Goal: Task Accomplishment & Management: Complete application form

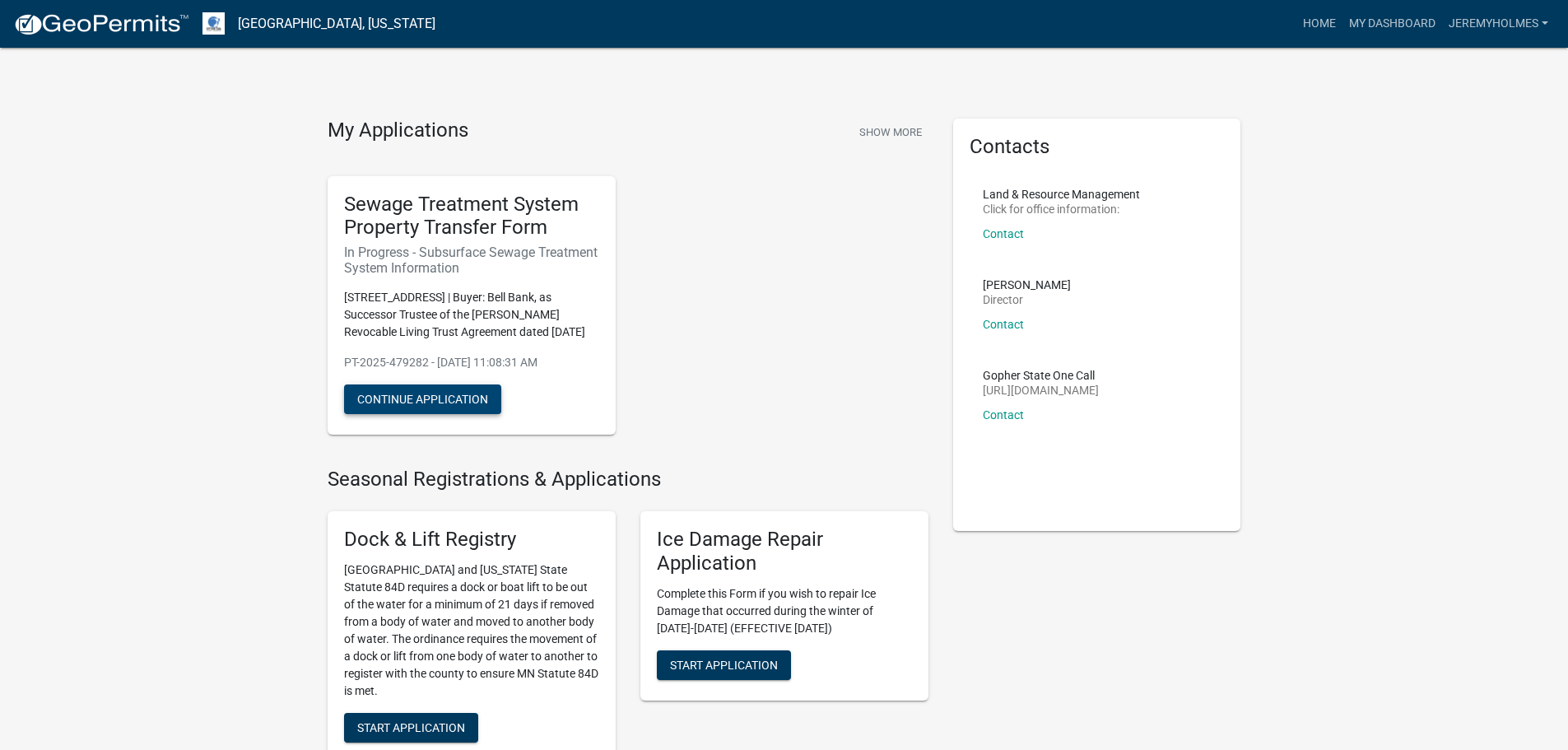
click at [402, 408] on button "Continue Application" at bounding box center [422, 398] width 157 height 29
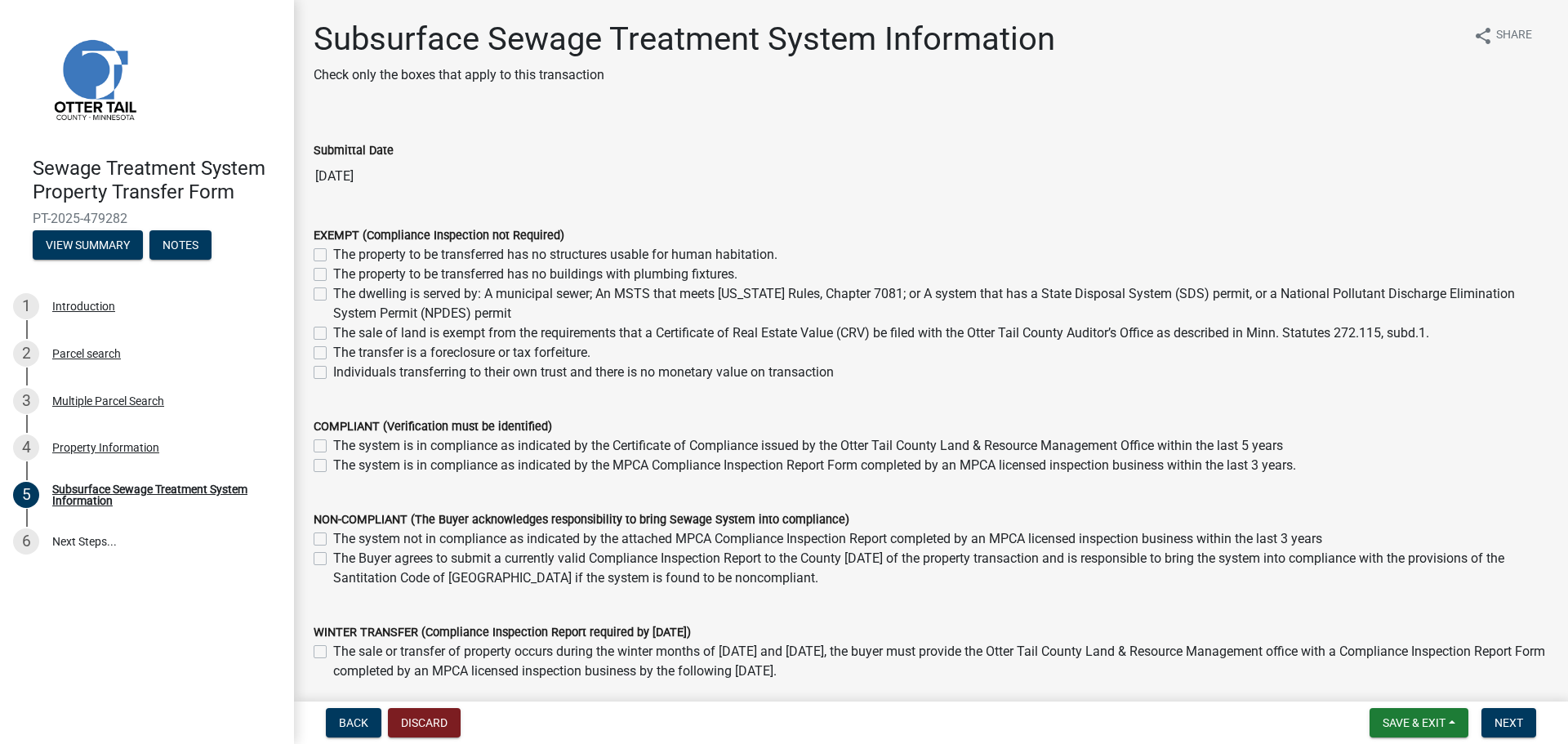
click at [333, 374] on label "Individuals transferring to their own trust and there is no monetary value on t…" at bounding box center [583, 372] width 501 height 19
click at [333, 373] on input "Individuals transferring to their own trust and there is no monetary value on t…" at bounding box center [339, 368] width 11 height 11
checkbox input "true"
checkbox input "false"
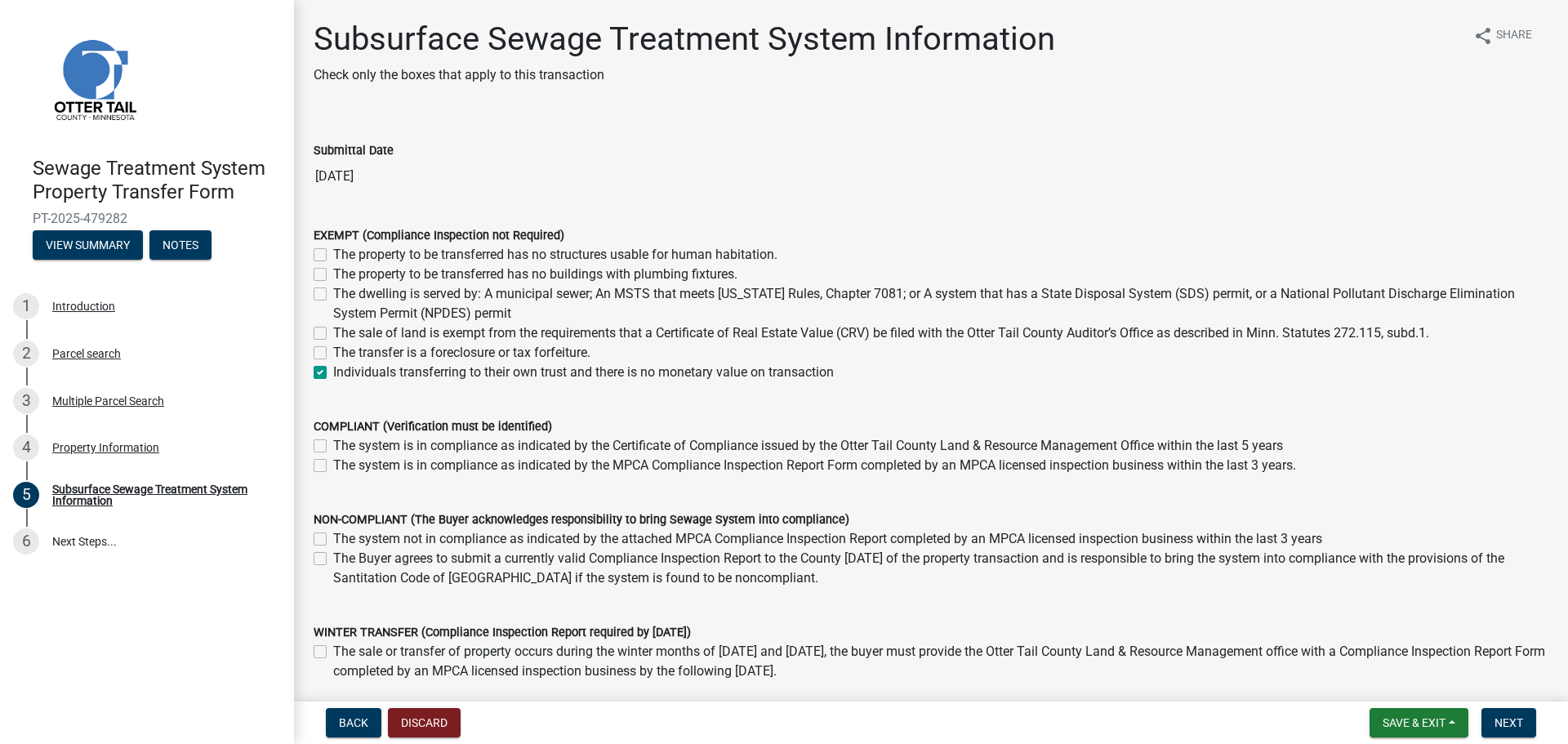
checkbox input "false"
checkbox input "true"
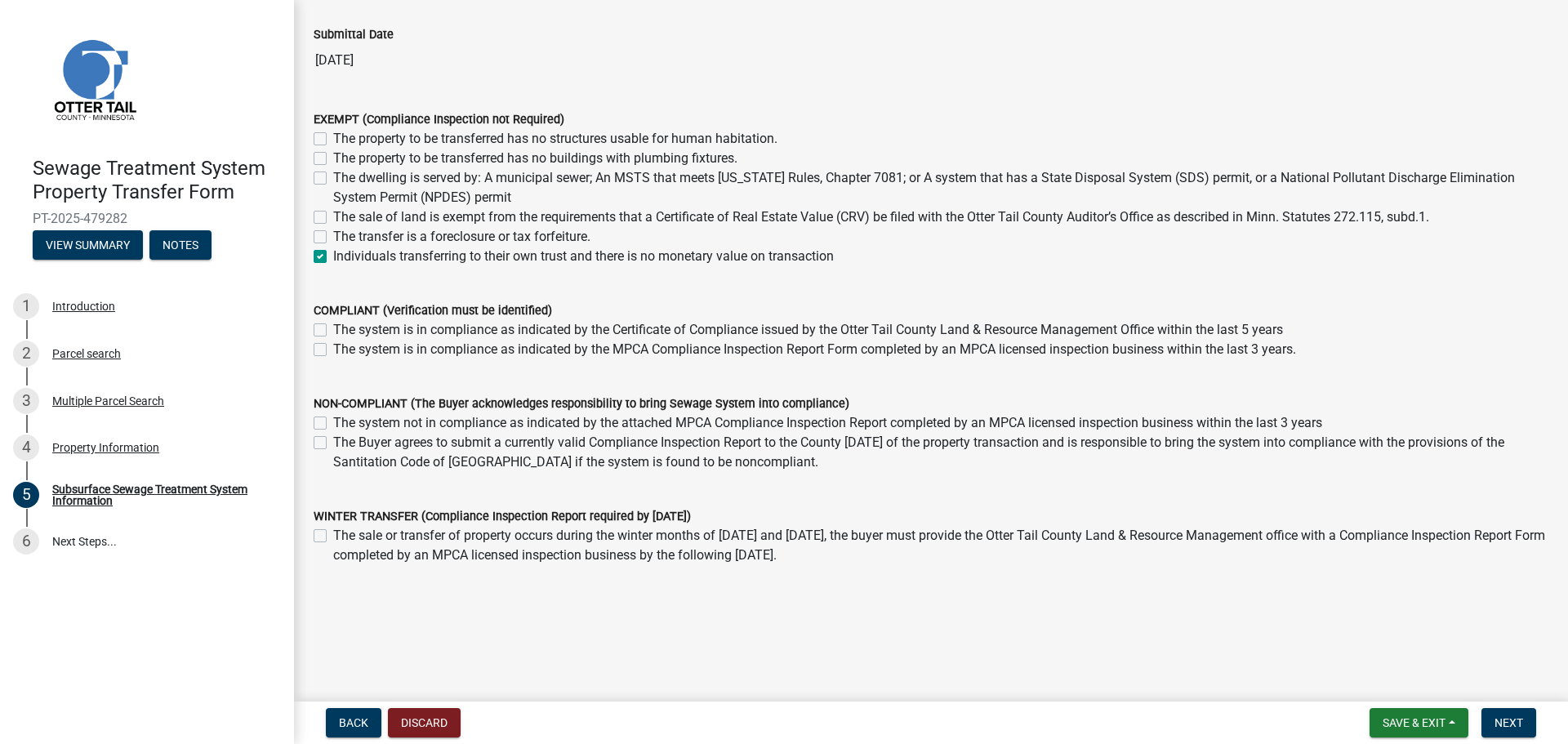
scroll to position [117, 0]
click at [1505, 727] on span "Next" at bounding box center [1509, 722] width 28 height 13
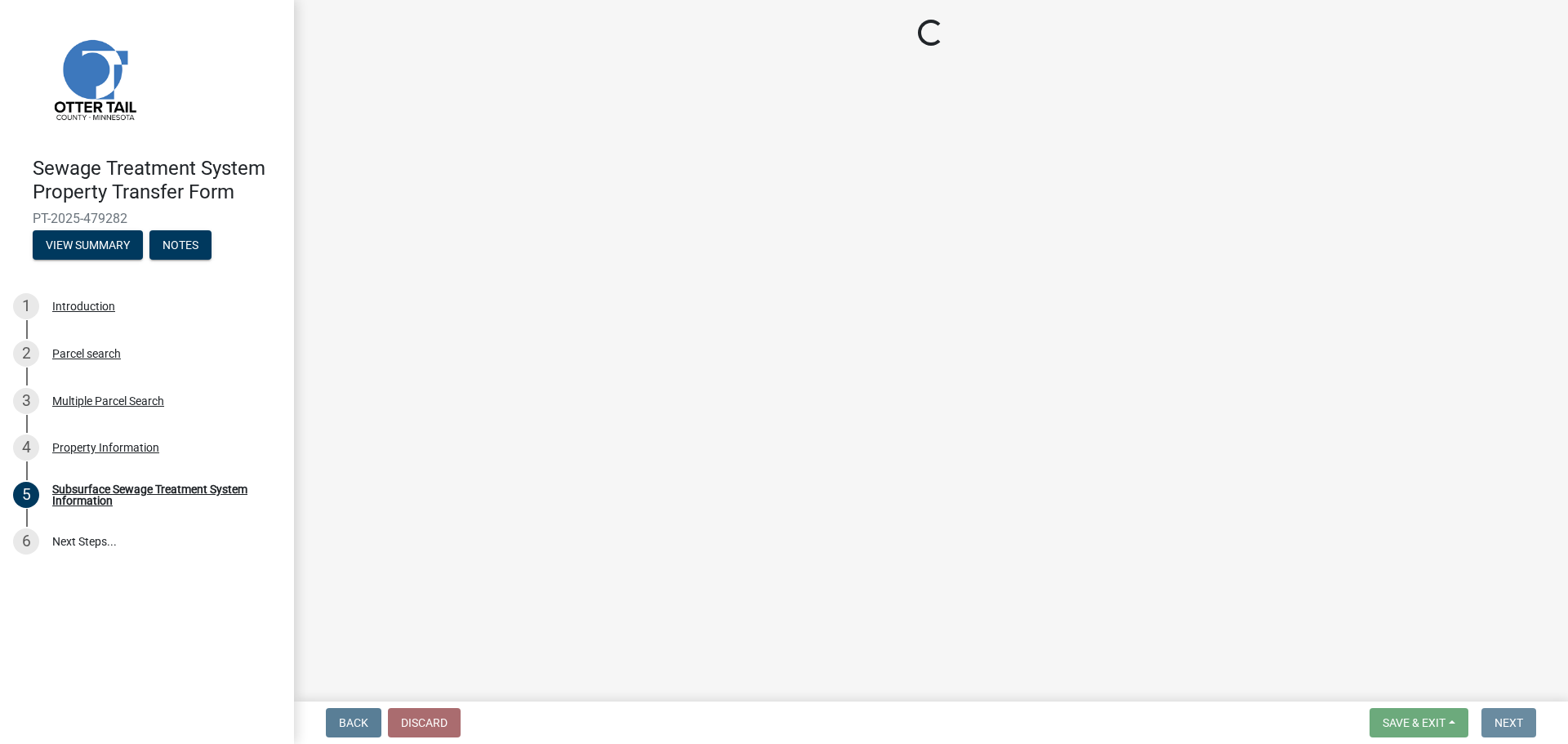
scroll to position [0, 0]
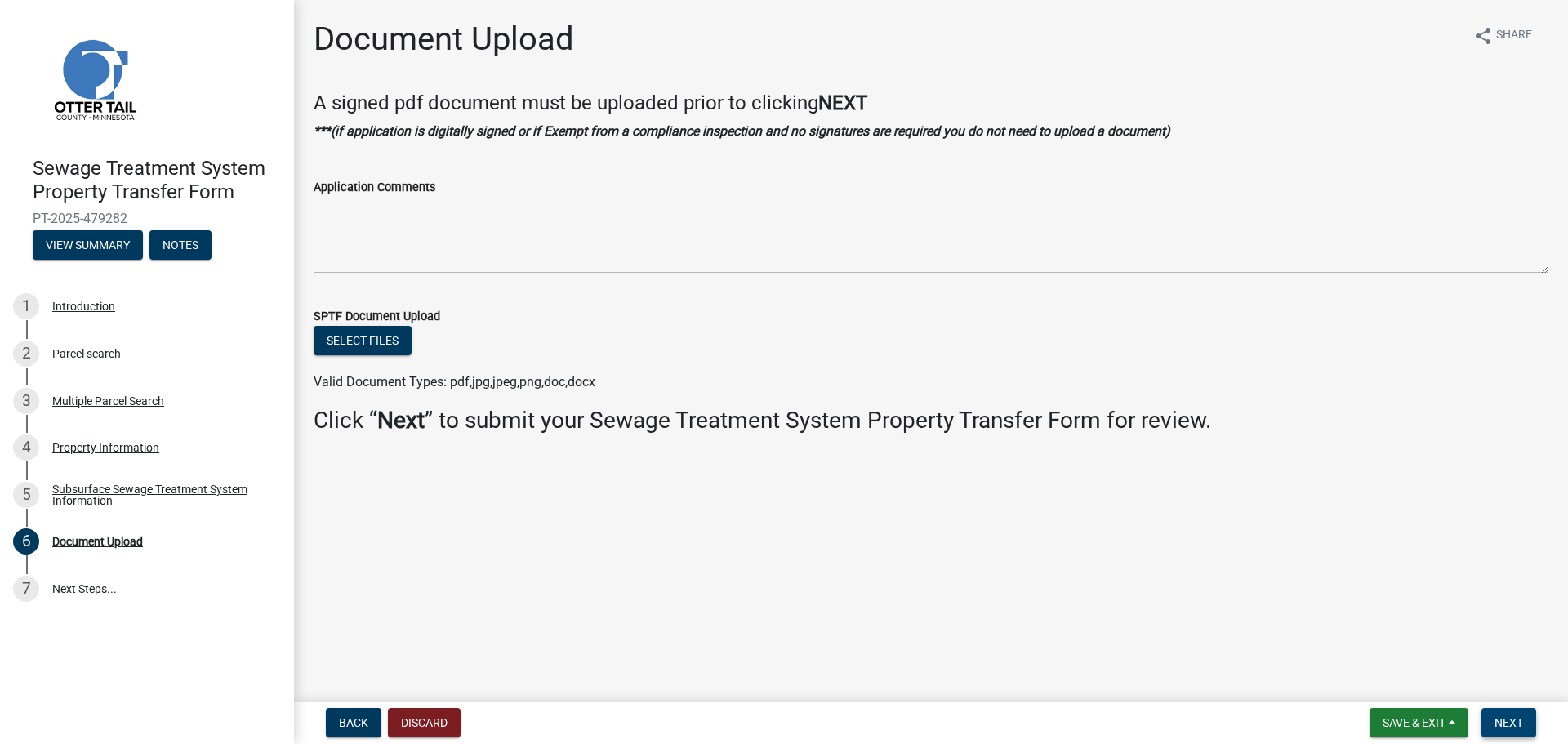
click at [1507, 711] on button "Next" at bounding box center [1509, 722] width 55 height 29
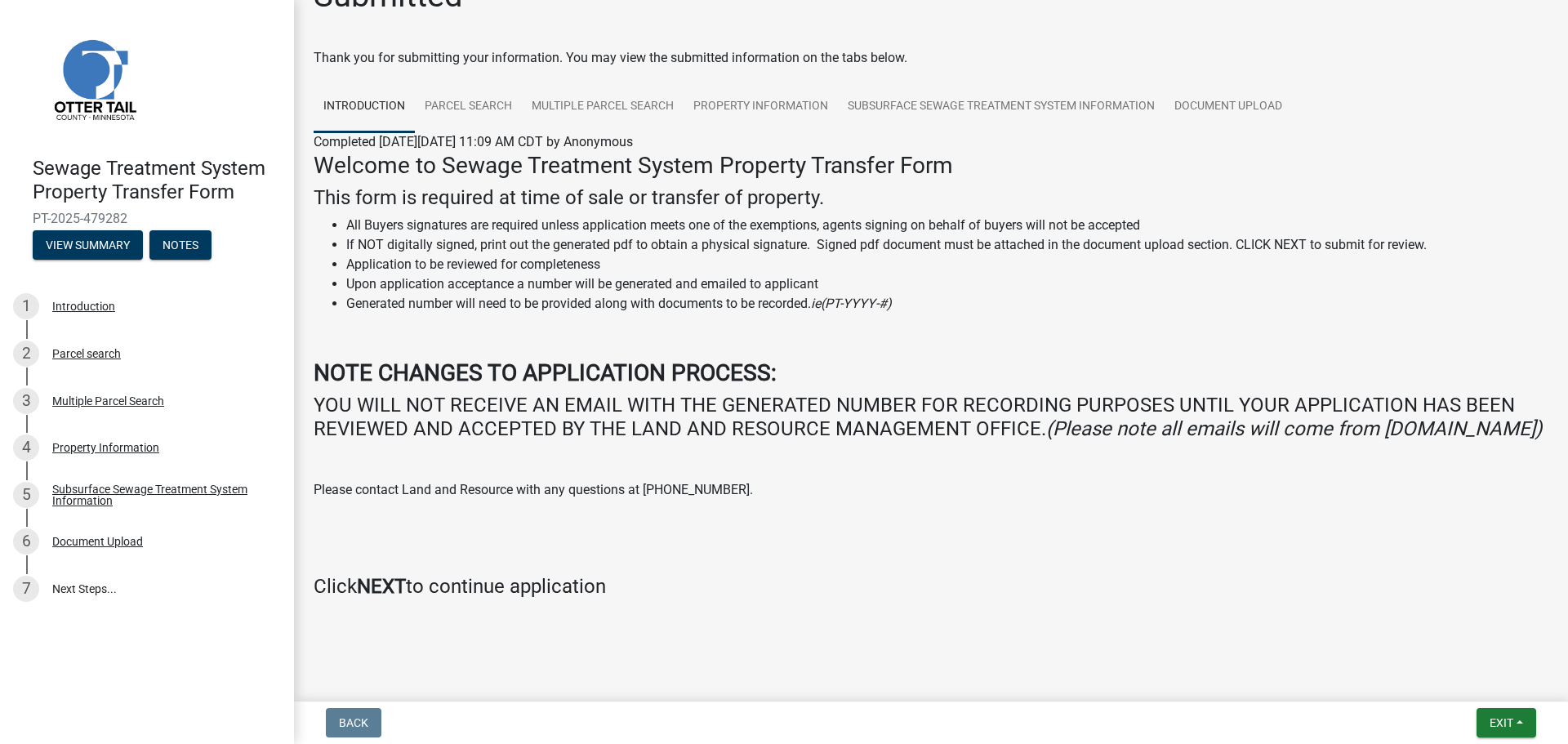
scroll to position [67, 0]
click at [1523, 718] on button "Exit" at bounding box center [1506, 722] width 60 height 29
click at [1124, 617] on div at bounding box center [931, 621] width 931 height 19
click at [399, 582] on strong "NEXT" at bounding box center [382, 586] width 49 height 23
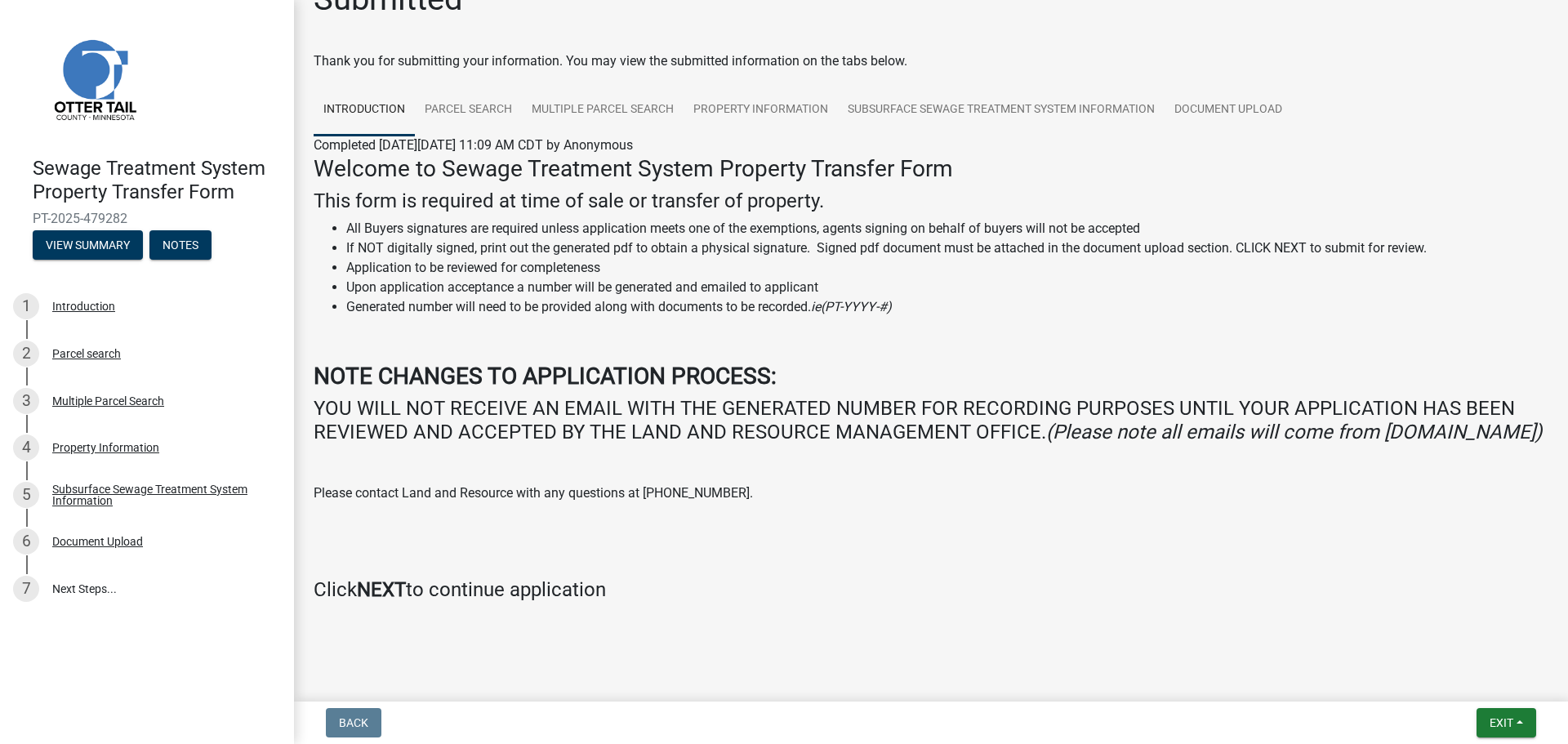
scroll to position [0, 0]
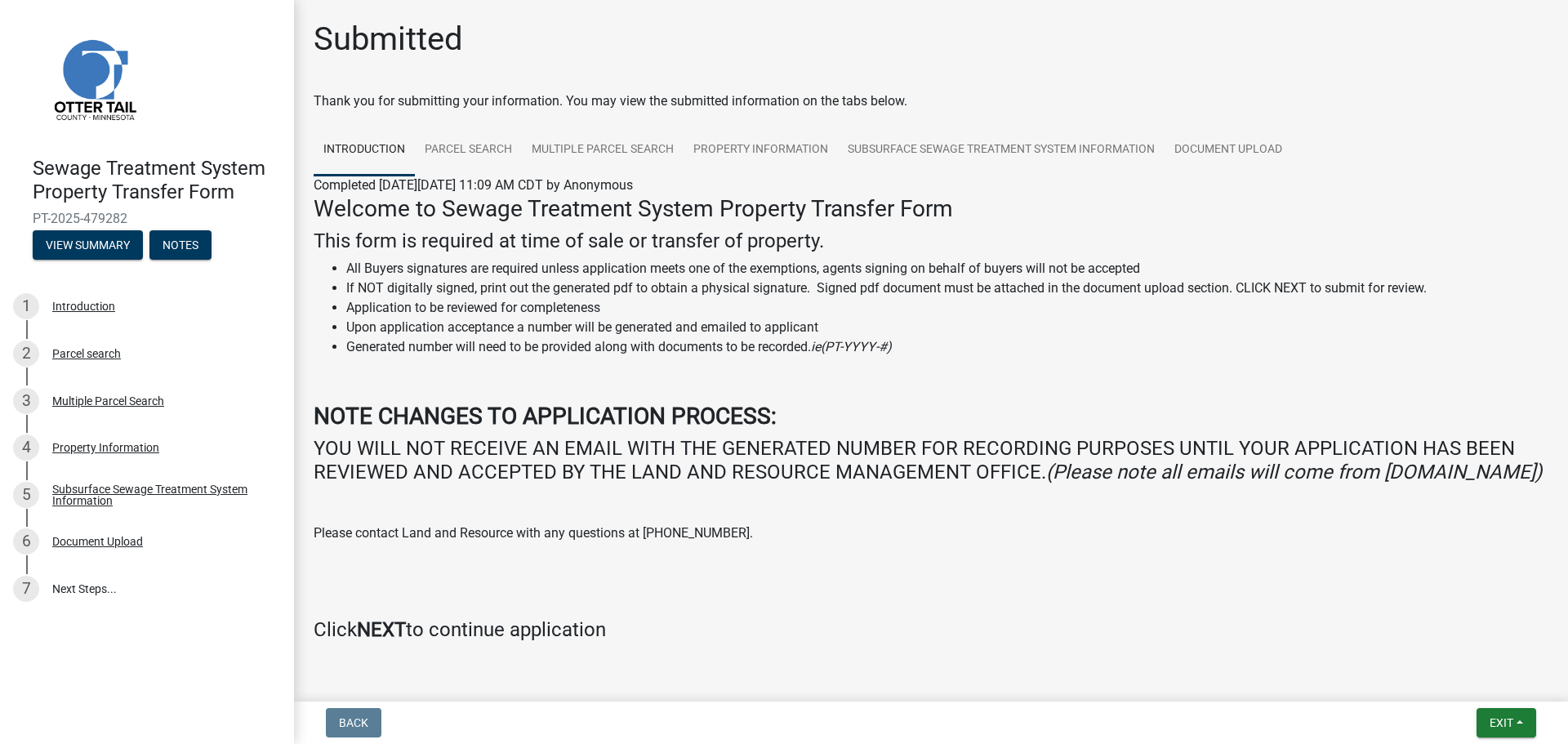
drag, startPoint x: 129, startPoint y: 217, endPoint x: 27, endPoint y: 210, distance: 102.2
click at [27, 210] on div "Sewage Treatment System Property Transfer Form PT-2025-479282 View Summary Notes" at bounding box center [147, 203] width 267 height 120
copy span "PT-2025-479282"
